Goal: Task Accomplishment & Management: Manage account settings

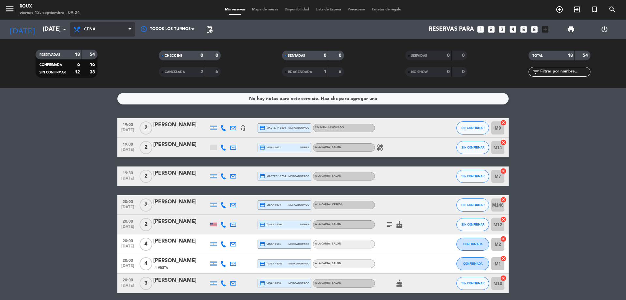
click at [94, 29] on span "Cena" at bounding box center [89, 29] width 11 height 5
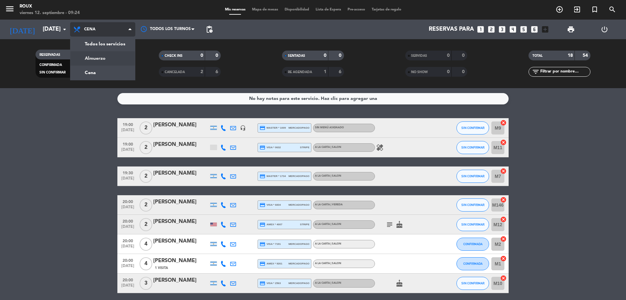
click at [106, 58] on div "menu [PERSON_NAME] [DATE] 12. septiembre - 09:24 Mis reservas Mapa de mesas Dis…" at bounding box center [313, 44] width 626 height 88
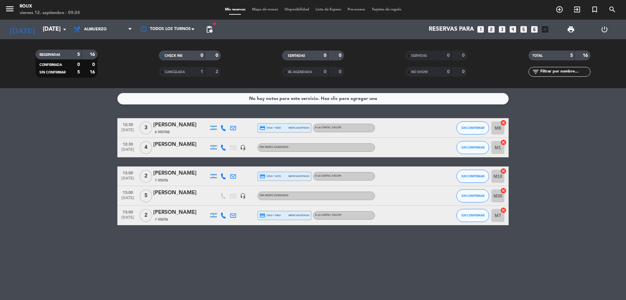
click at [263, 11] on span "Mapa de mesas" at bounding box center [265, 10] width 33 height 4
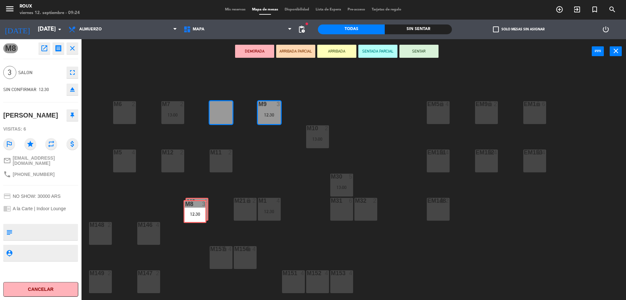
drag, startPoint x: 220, startPoint y: 109, endPoint x: 194, endPoint y: 208, distance: 102.2
click at [194, 208] on div "M6 2 M7 2 13:00 M8 3 12:30 M8 3 12:30 M9 3 12:30 EM9 lock 2 EM5 lock 4 EM1 lock…" at bounding box center [357, 183] width 538 height 236
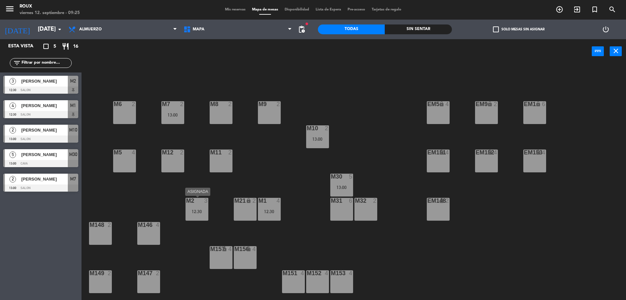
click at [193, 212] on div "12:30" at bounding box center [197, 211] width 23 height 5
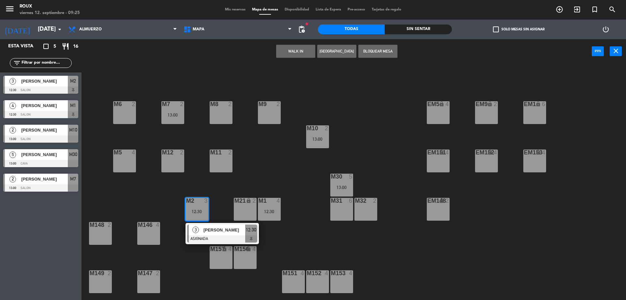
click at [46, 107] on span "[PERSON_NAME]" at bounding box center [44, 105] width 47 height 7
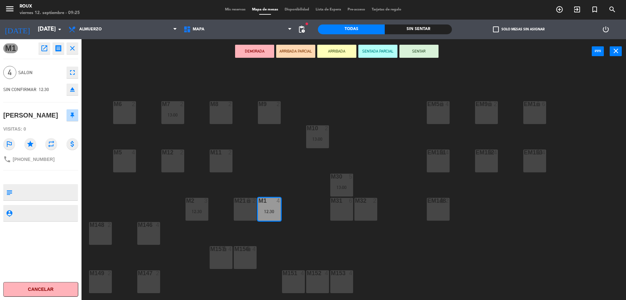
click at [364, 105] on div "M6 2 M7 2 13:00 M8 2 M9 2 EM9 lock 2 EM5 lock 4 EM1 lock 6 M10 2 13:00 M11 2 M1…" at bounding box center [357, 183] width 538 height 236
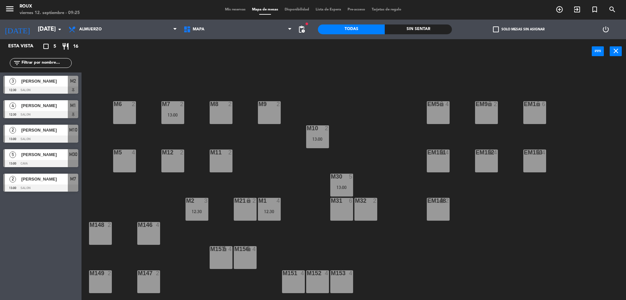
click at [199, 212] on div "12:30" at bounding box center [197, 211] width 23 height 5
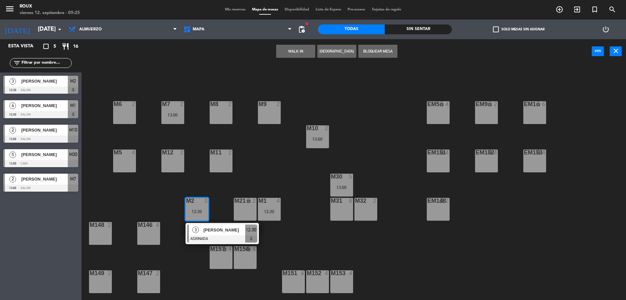
click at [276, 211] on div "12:30" at bounding box center [269, 211] width 23 height 5
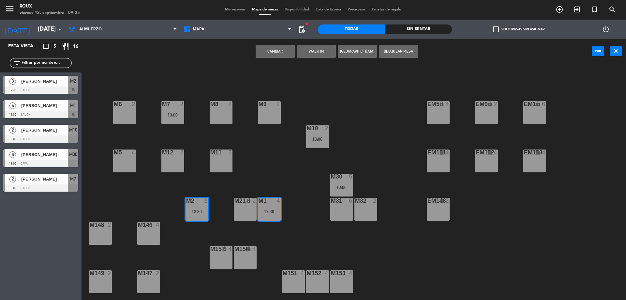
click at [276, 211] on div "12:30" at bounding box center [269, 211] width 23 height 5
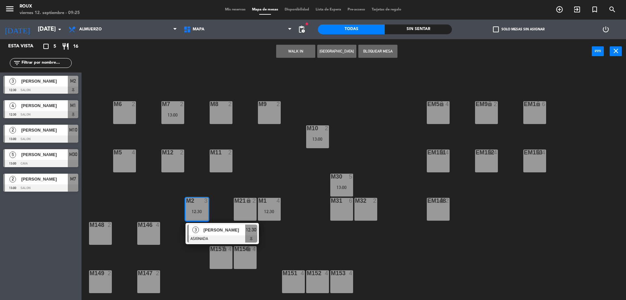
click at [276, 211] on div "12:30" at bounding box center [269, 211] width 23 height 5
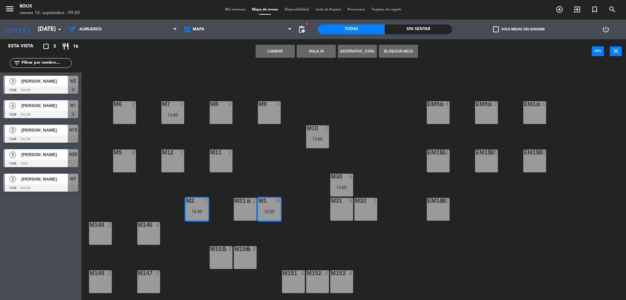
click at [271, 210] on div "12:30" at bounding box center [269, 211] width 23 height 5
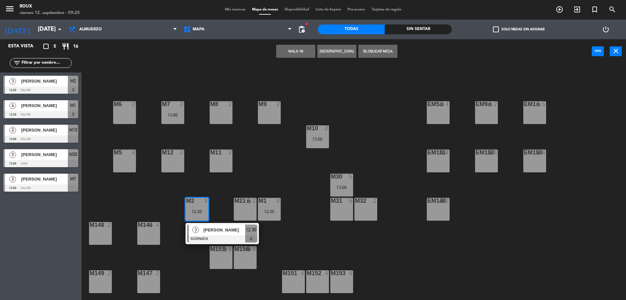
click at [271, 210] on div "12:30" at bounding box center [269, 211] width 23 height 5
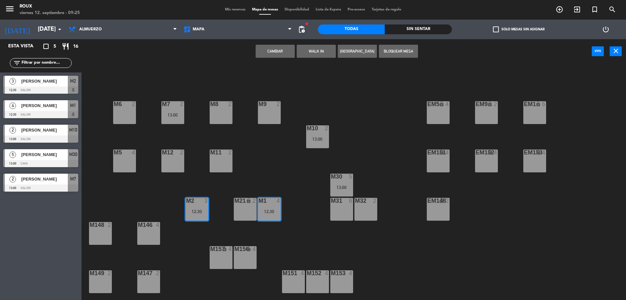
click at [194, 205] on div "M2 3 12:30" at bounding box center [197, 209] width 23 height 23
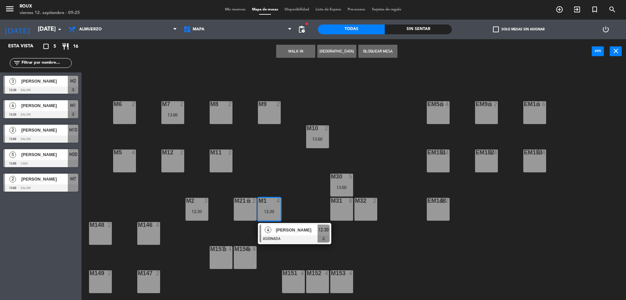
click at [174, 114] on div "13:00" at bounding box center [172, 114] width 23 height 5
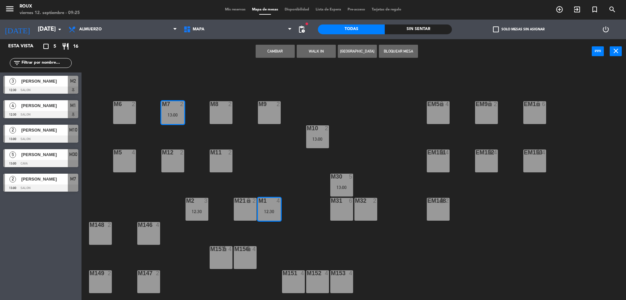
click at [174, 114] on div "13:00" at bounding box center [172, 114] width 23 height 5
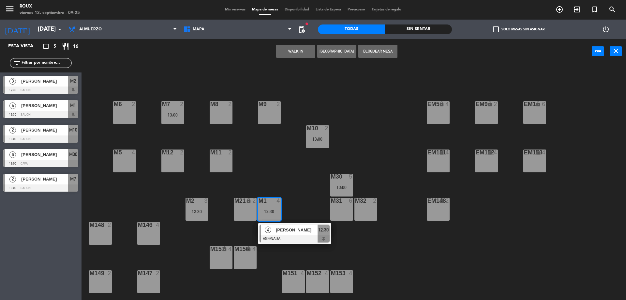
click at [273, 210] on div "12:30" at bounding box center [269, 211] width 23 height 5
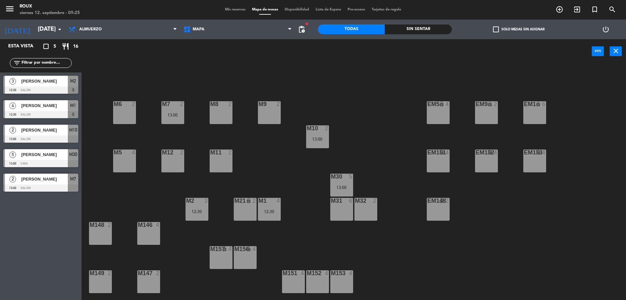
click at [170, 112] on div "13:00" at bounding box center [172, 114] width 23 height 5
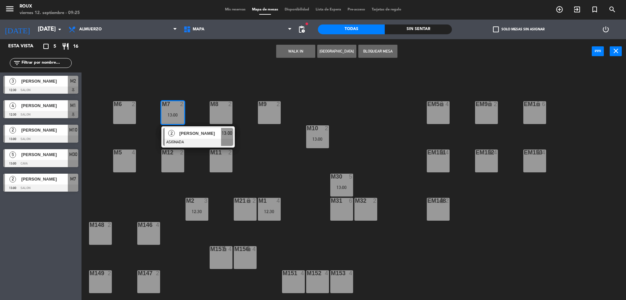
click at [195, 91] on div "M6 2 M7 2 13:00 2 [PERSON_NAME] ASIGNADA 13:00 M8 2 M9 2 EM9 lock 2 EM5 lock 4 …" at bounding box center [357, 183] width 538 height 236
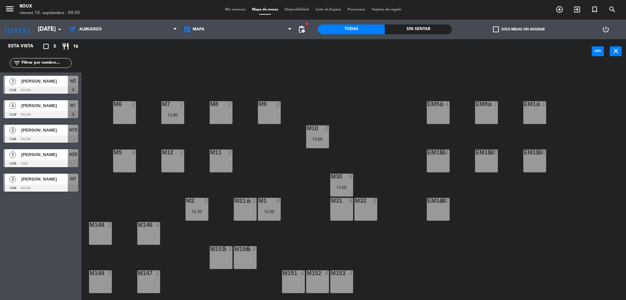
click at [315, 137] on div "13:00" at bounding box center [317, 139] width 23 height 5
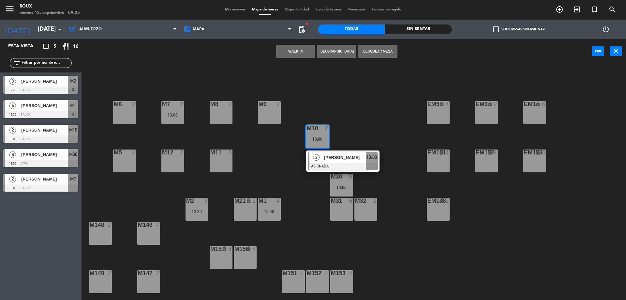
click at [336, 184] on div "M30 5 13:00" at bounding box center [341, 184] width 23 height 23
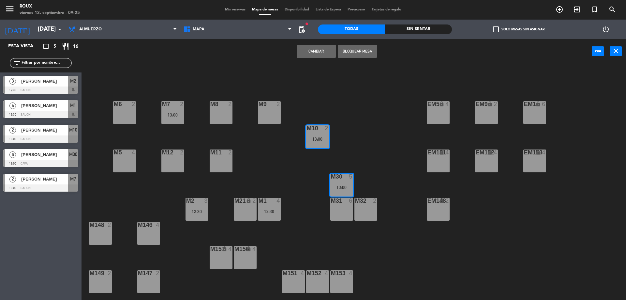
click at [311, 184] on div "M6 2 M7 2 13:00 M8 2 M9 2 EM9 lock 2 EM5 lock 4 EM1 lock 6 M10 2 13:00 M11 2 M1…" at bounding box center [357, 183] width 538 height 236
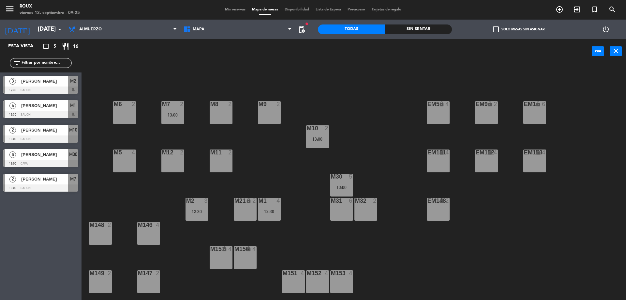
click at [342, 187] on div "13:00" at bounding box center [341, 187] width 23 height 5
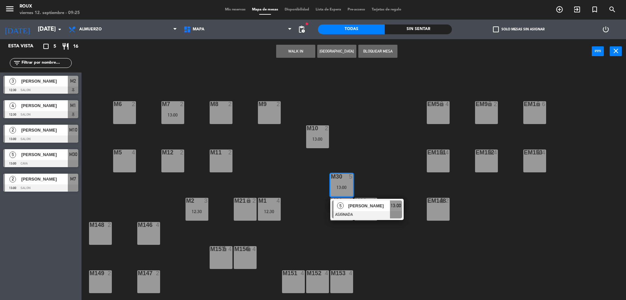
click at [307, 172] on div "M6 2 M7 2 13:00 M8 2 M9 2 EM9 lock 2 EM5 lock 4 EM1 lock 6 M10 2 13:00 M11 2 M1…" at bounding box center [357, 183] width 538 height 236
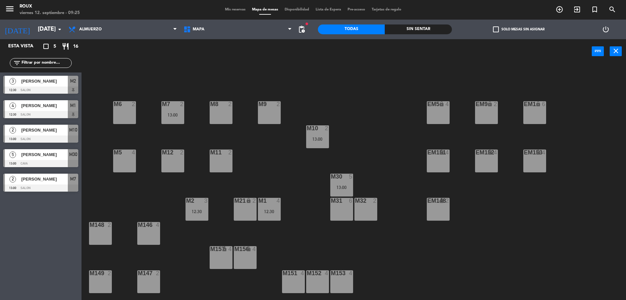
click at [232, 140] on div "M6 2 M7 2 13:00 M8 2 M9 2 EM9 lock 2 EM5 lock 4 EM1 lock 6 M10 2 13:00 M11 2 M1…" at bounding box center [357, 183] width 538 height 236
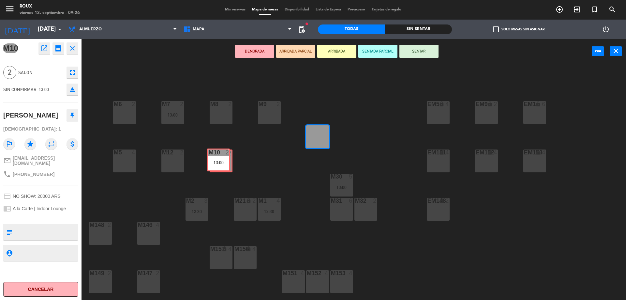
drag, startPoint x: 316, startPoint y: 140, endPoint x: 217, endPoint y: 163, distance: 101.8
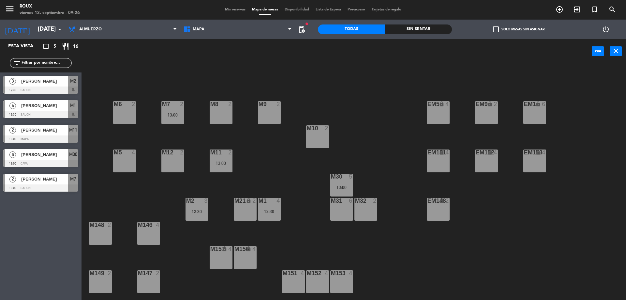
click at [271, 163] on div "M6 2 M7 2 13:00 M8 2 M9 2 EM9 lock 2 EM5 lock 4 EM1 lock 6 M10 2 M11 2 13:00 M1…" at bounding box center [357, 183] width 538 height 236
